Goal: Information Seeking & Learning: Learn about a topic

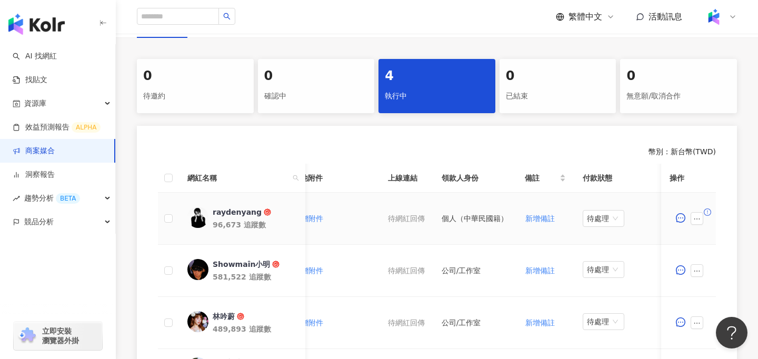
scroll to position [0, 500]
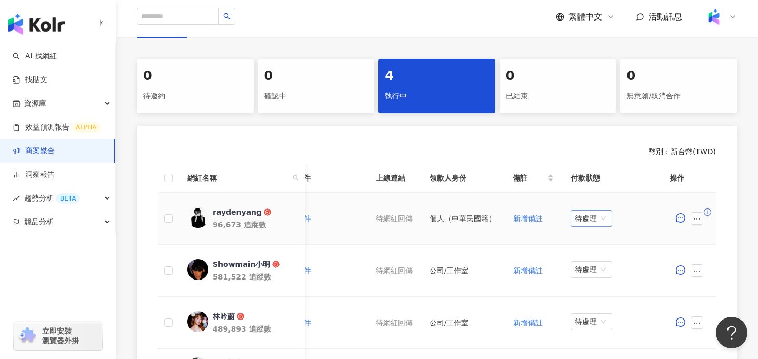
click at [582, 219] on span "待處理" at bounding box center [591, 219] width 33 height 16
click at [491, 194] on td "個人（中華民國籍）" at bounding box center [462, 219] width 83 height 52
click at [585, 221] on span "待處理" at bounding box center [591, 219] width 33 height 16
click at [582, 261] on div "處理中" at bounding box center [587, 258] width 29 height 12
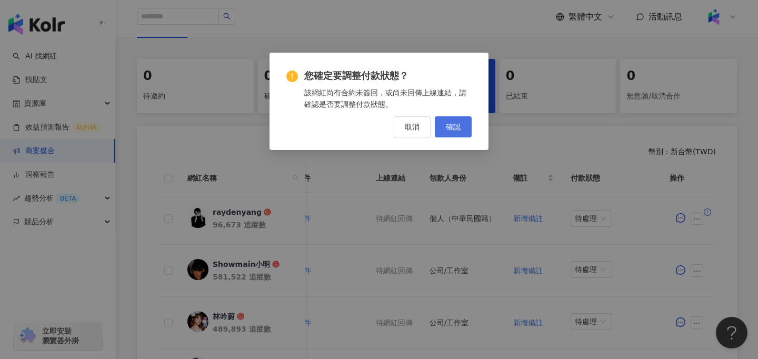
click at [455, 130] on span "確認" at bounding box center [453, 127] width 15 height 8
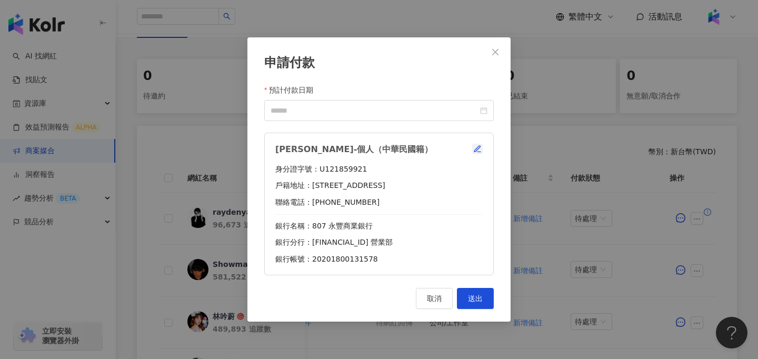
click at [481, 152] on icon "button" at bounding box center [477, 149] width 8 height 8
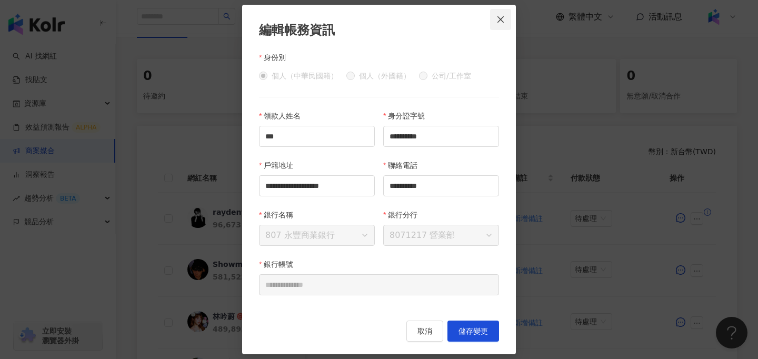
click at [499, 15] on icon "close" at bounding box center [501, 19] width 8 height 8
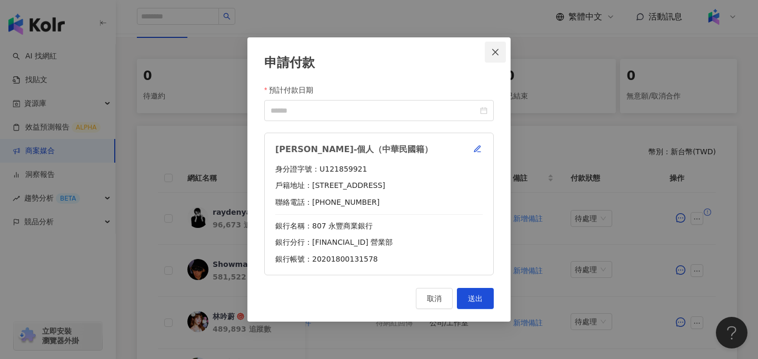
click at [501, 56] on span "Close" at bounding box center [495, 52] width 21 height 8
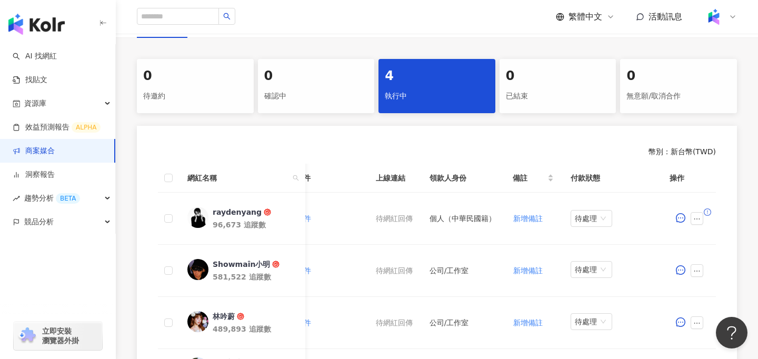
click at [714, 11] on img at bounding box center [714, 17] width 20 height 20
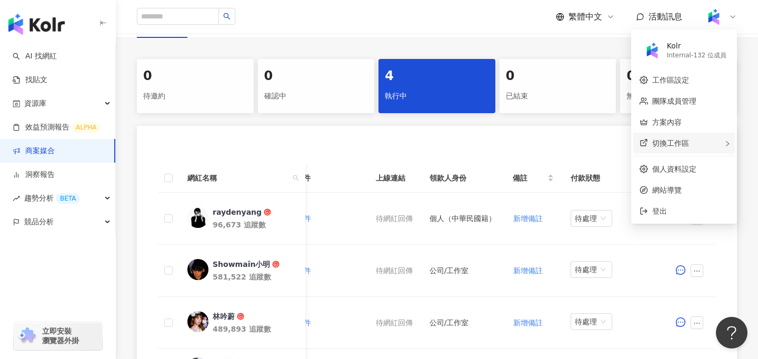
click at [704, 146] on div "切換工作區" at bounding box center [685, 143] width 102 height 21
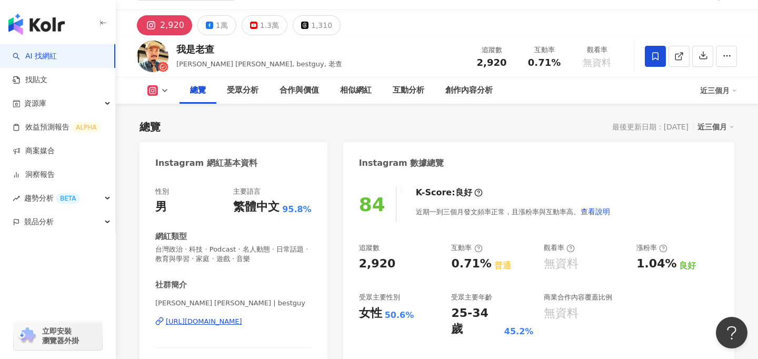
scroll to position [65, 0]
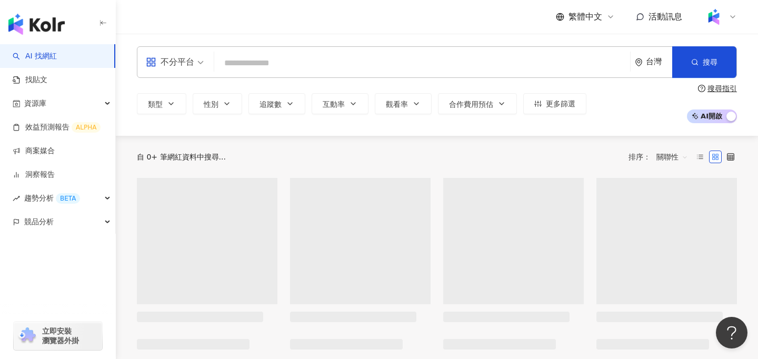
click at [718, 23] on img at bounding box center [714, 17] width 20 height 20
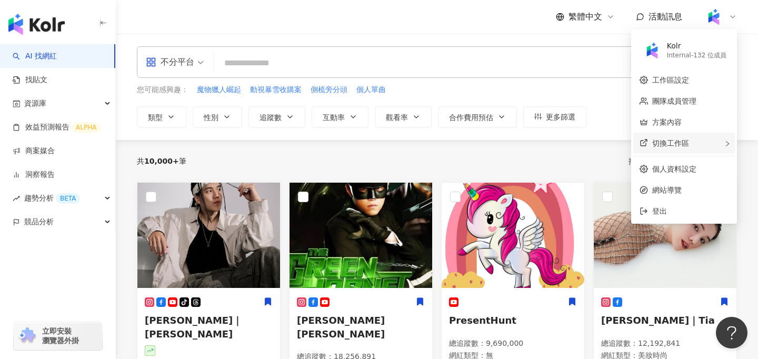
click at [690, 142] on div "切換工作區" at bounding box center [685, 143] width 102 height 21
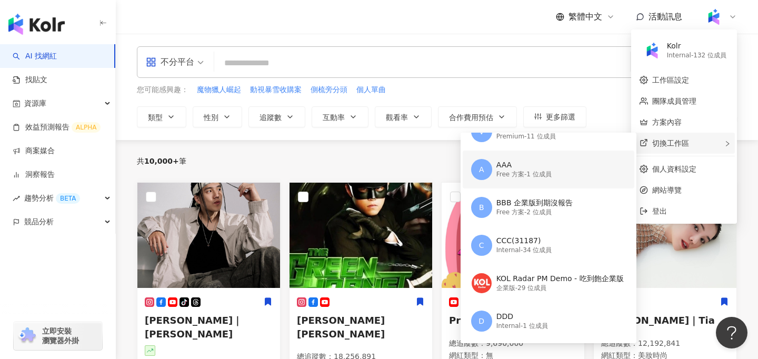
scroll to position [116, 0]
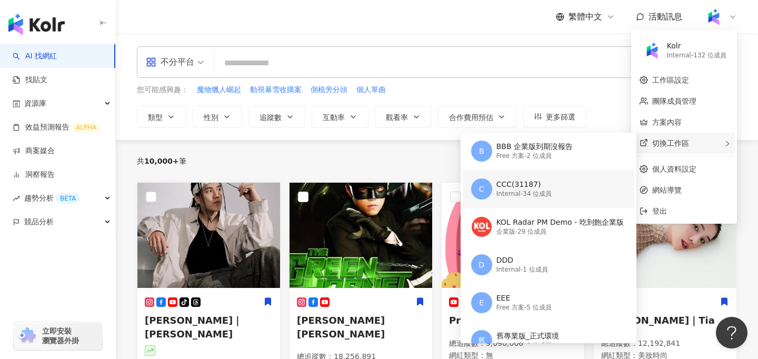
click at [536, 199] on div "CCC(31187) Internal - 34 位成員" at bounding box center [525, 189] width 56 height 21
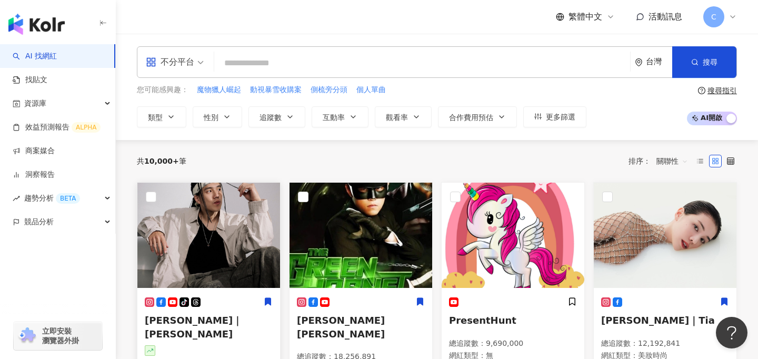
click at [225, 261] on img at bounding box center [208, 235] width 143 height 105
click at [264, 273] on img at bounding box center [208, 235] width 143 height 105
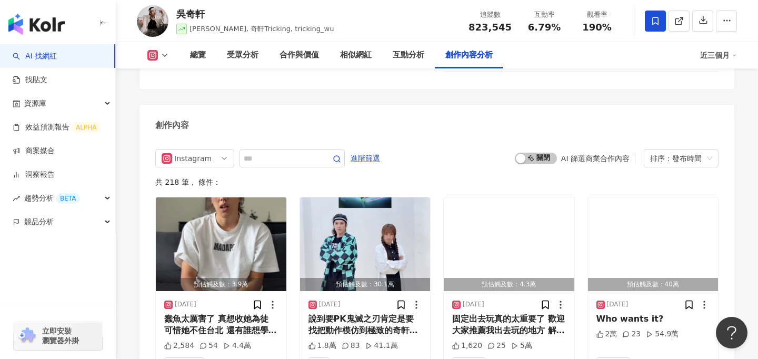
scroll to position [3273, 0]
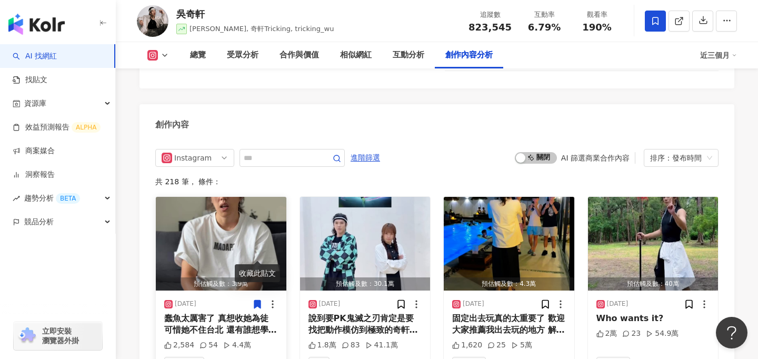
click at [261, 299] on icon at bounding box center [257, 304] width 11 height 11
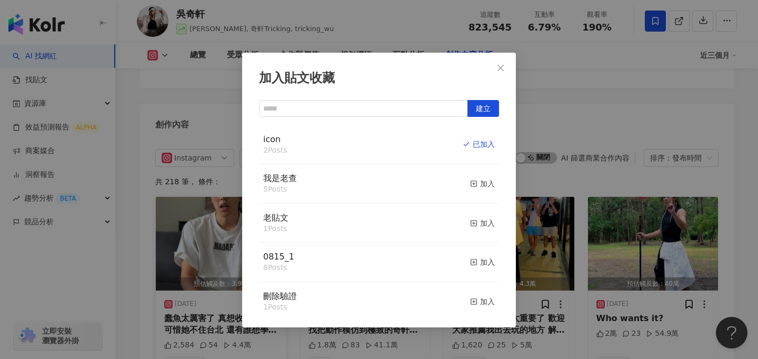
click at [187, 280] on div "加入貼文收藏 建立 icon 2 Posts 已加入 我是老查 5 Posts 加入 老貼文 1 Posts 加入 0815_1 8 Posts 加入 刪除驗…" at bounding box center [379, 179] width 758 height 359
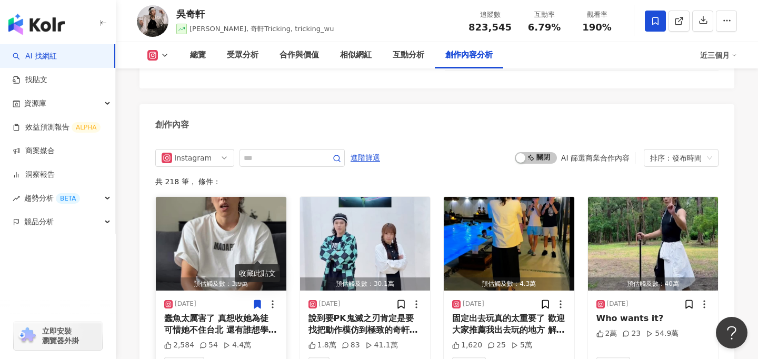
click at [255, 300] on icon at bounding box center [257, 304] width 6 height 8
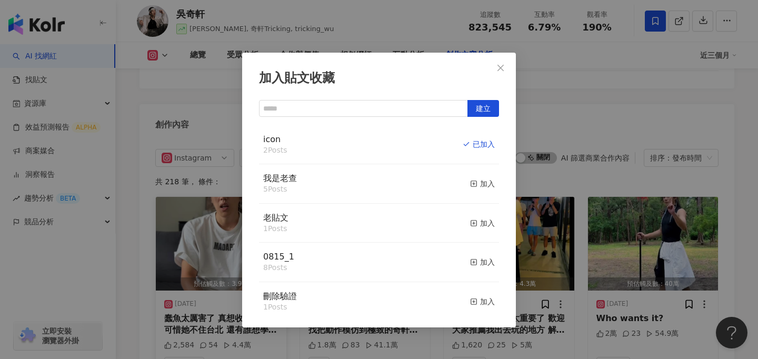
click at [165, 269] on div "加入貼文收藏 建立 icon 2 Posts 已加入 我是老查 5 Posts 加入 老貼文 1 Posts 加入 0815_1 8 Posts 加入 刪除驗…" at bounding box center [379, 179] width 758 height 359
